Goal: Task Accomplishment & Management: Use online tool/utility

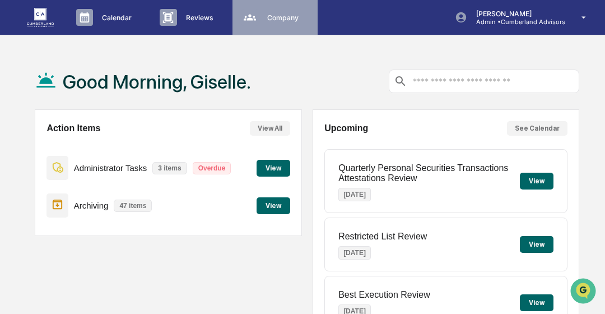
click at [270, 24] on div "Company People, Data, Settings" at bounding box center [274, 17] width 74 height 17
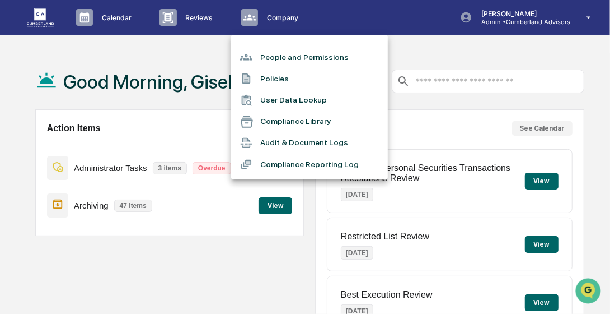
click at [281, 63] on li "People and Permissions" at bounding box center [309, 56] width 157 height 21
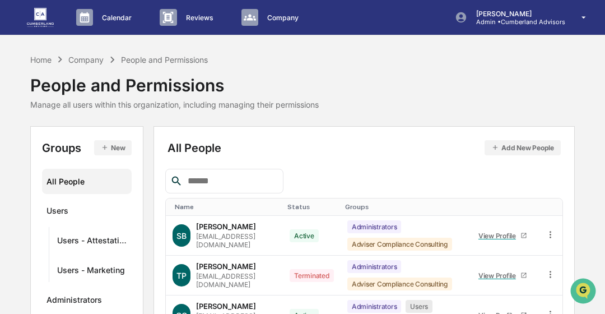
click at [223, 188] on div at bounding box center [224, 181] width 118 height 25
click at [221, 182] on input "text" at bounding box center [230, 181] width 95 height 15
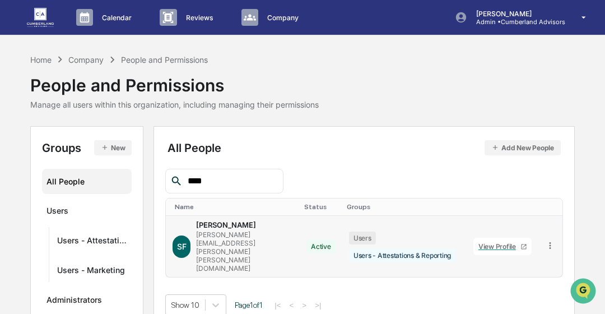
type input "****"
click at [553, 240] on icon at bounding box center [550, 245] width 11 height 11
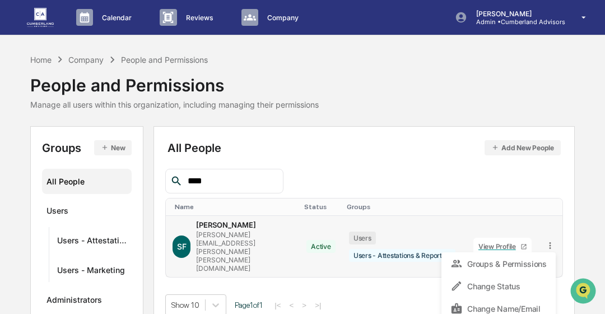
click at [502, 242] on div "View Profile" at bounding box center [499, 246] width 42 height 8
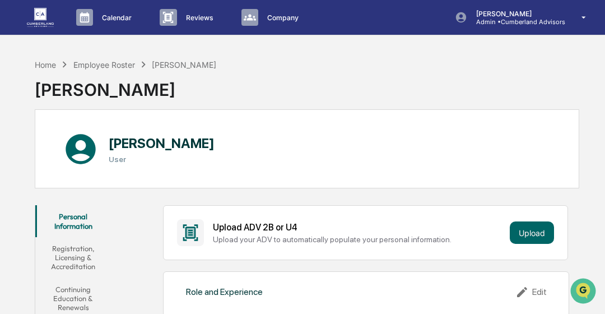
scroll to position [274, 0]
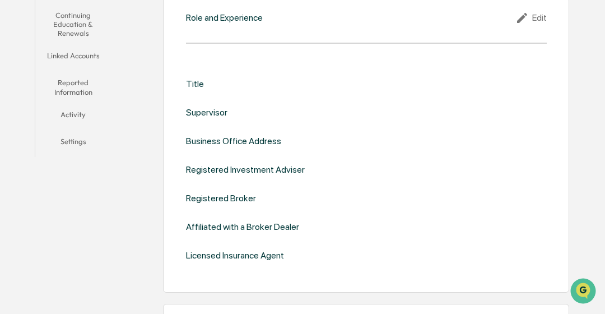
click at [76, 50] on button "Linked Accounts" at bounding box center [73, 57] width 76 height 27
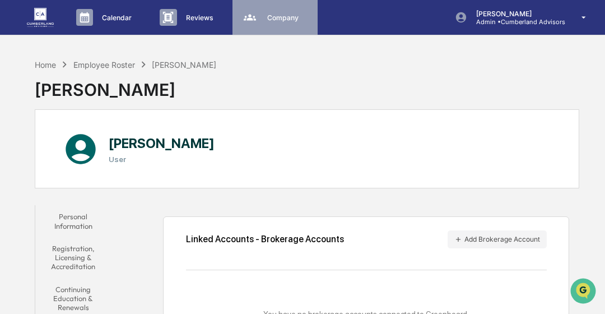
click at [277, 19] on p "Company" at bounding box center [281, 17] width 46 height 8
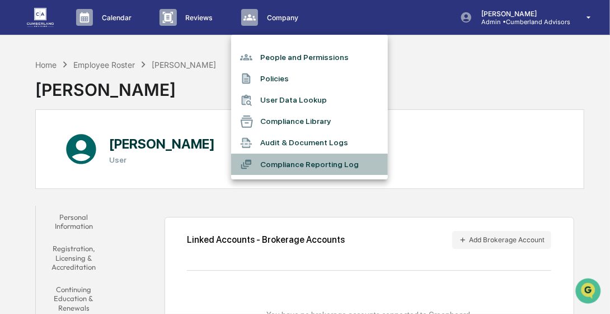
click at [321, 162] on li "Compliance Reporting Log" at bounding box center [309, 163] width 157 height 21
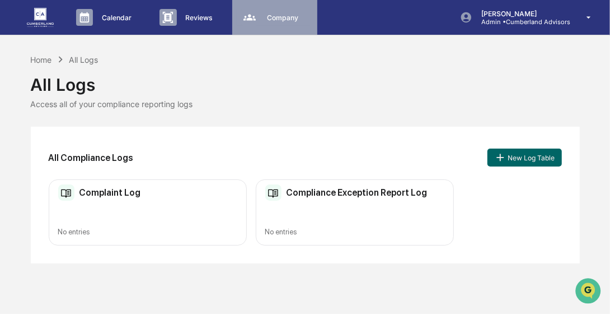
click at [279, 25] on div "Company People, Data, Settings" at bounding box center [274, 17] width 74 height 17
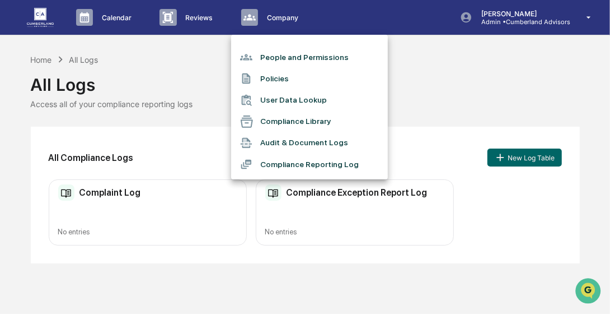
click at [120, 13] on div at bounding box center [305, 157] width 610 height 314
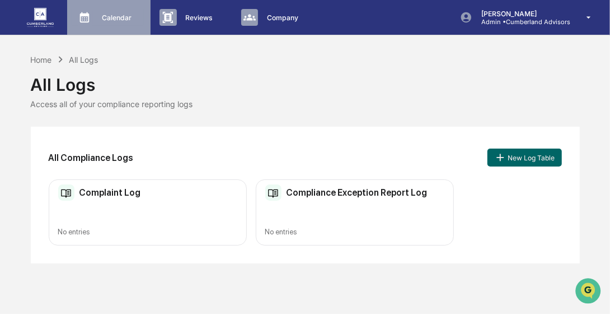
click at [119, 16] on p "Calendar" at bounding box center [115, 17] width 44 height 8
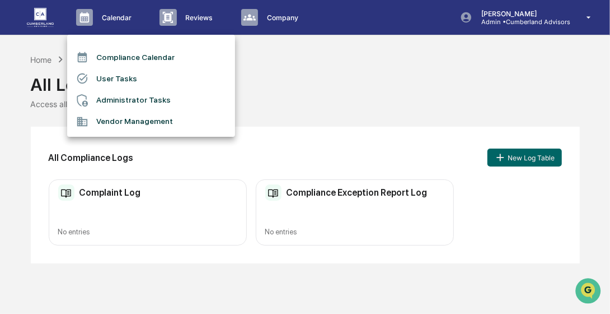
click at [117, 76] on li "User Tasks" at bounding box center [151, 78] width 168 height 21
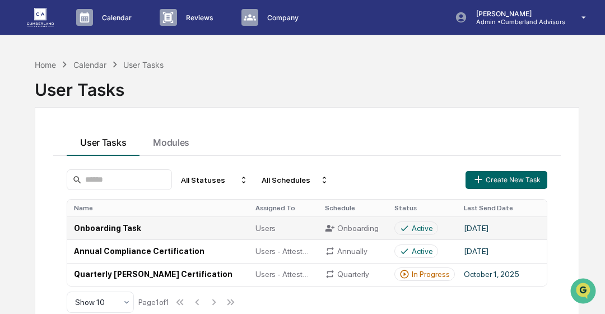
click at [414, 235] on td "Active" at bounding box center [421, 227] width 69 height 23
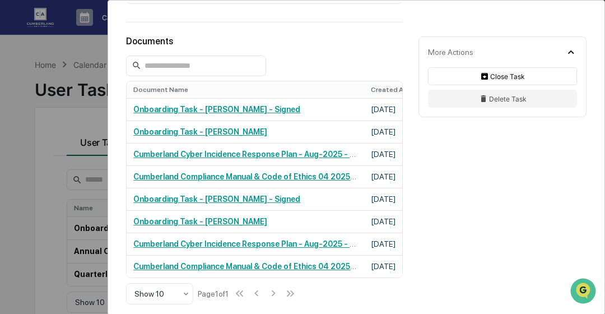
scroll to position [564, 0]
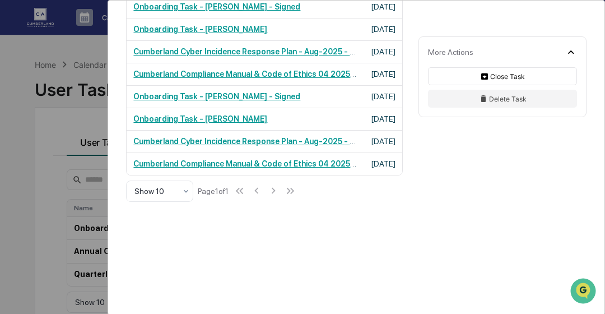
click at [602, 22] on div "More Actions Close Task Delete Task" at bounding box center [504, 68] width 199 height 134
click at [25, 68] on div "User Tasks Onboarding Task Onboarding Task Active Please complete your Cumberla…" at bounding box center [302, 157] width 605 height 314
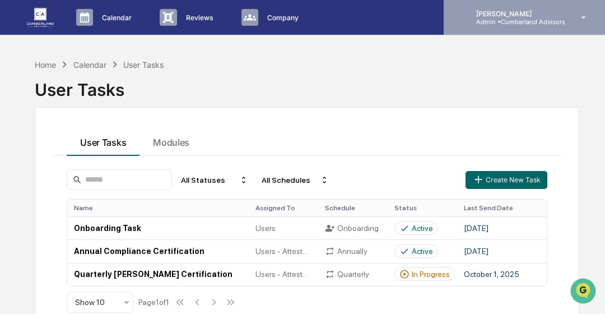
click at [502, 18] on p "Admin • Cumberland Advisors" at bounding box center [516, 22] width 98 height 8
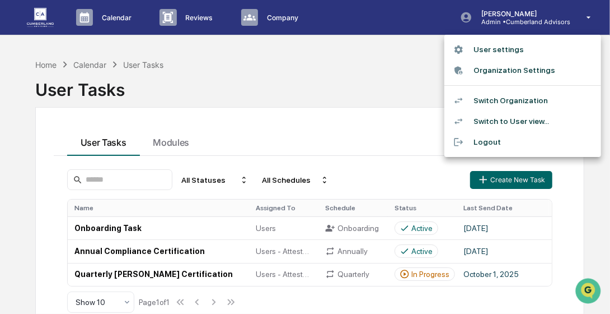
click at [518, 120] on li "Switch to User view..." at bounding box center [523, 121] width 157 height 21
